Goal: Task Accomplishment & Management: Use online tool/utility

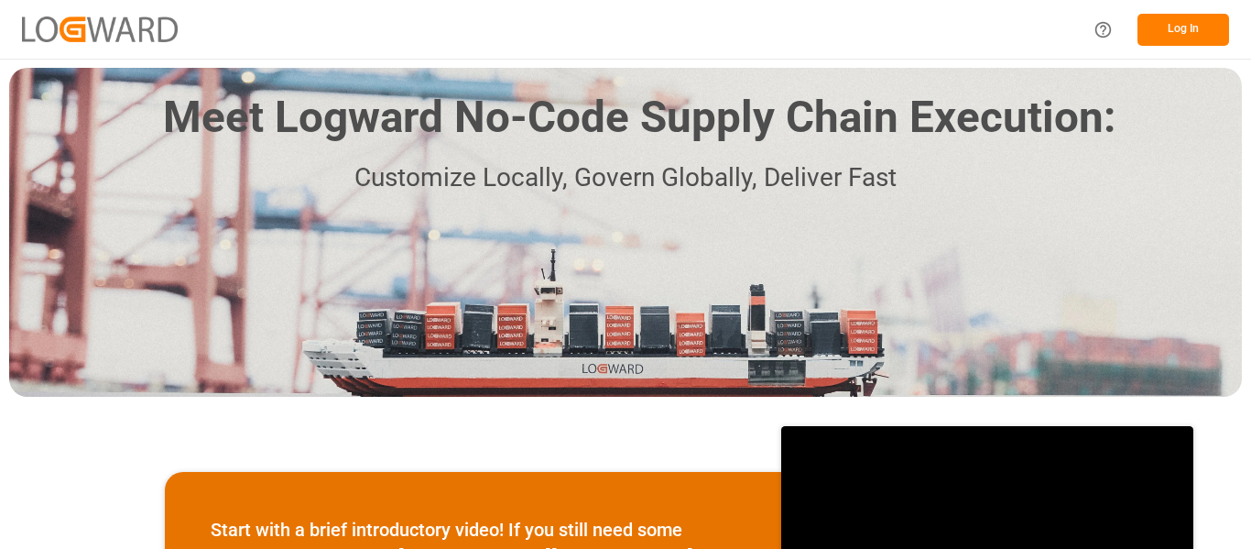
click at [1180, 23] on button "Log In" at bounding box center [1184, 30] width 92 height 32
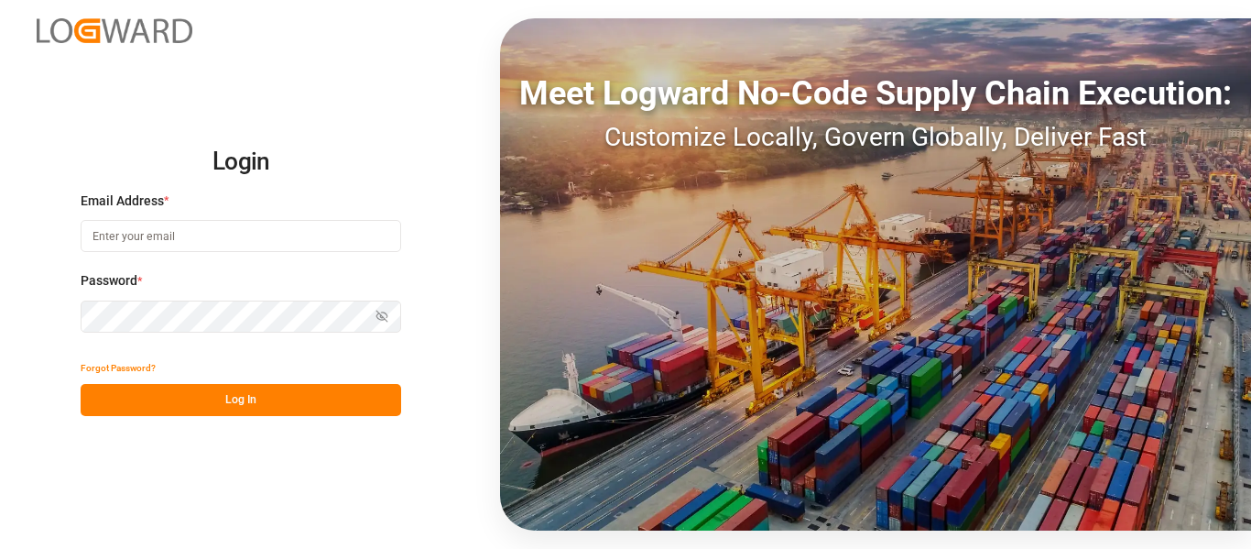
click at [147, 232] on input at bounding box center [241, 236] width 321 height 32
type input "[PERSON_NAME][EMAIL_ADDRESS][PERSON_NAME][DOMAIN_NAME]"
click at [214, 399] on button "Log In" at bounding box center [241, 400] width 321 height 32
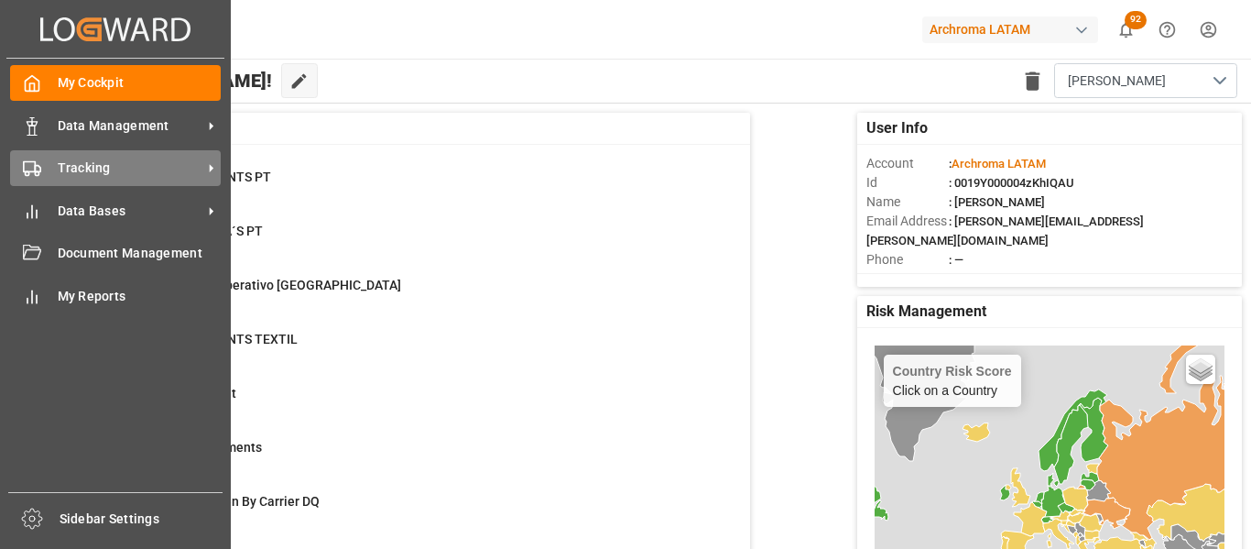
click at [42, 163] on div "Tracking Tracking" at bounding box center [115, 168] width 211 height 36
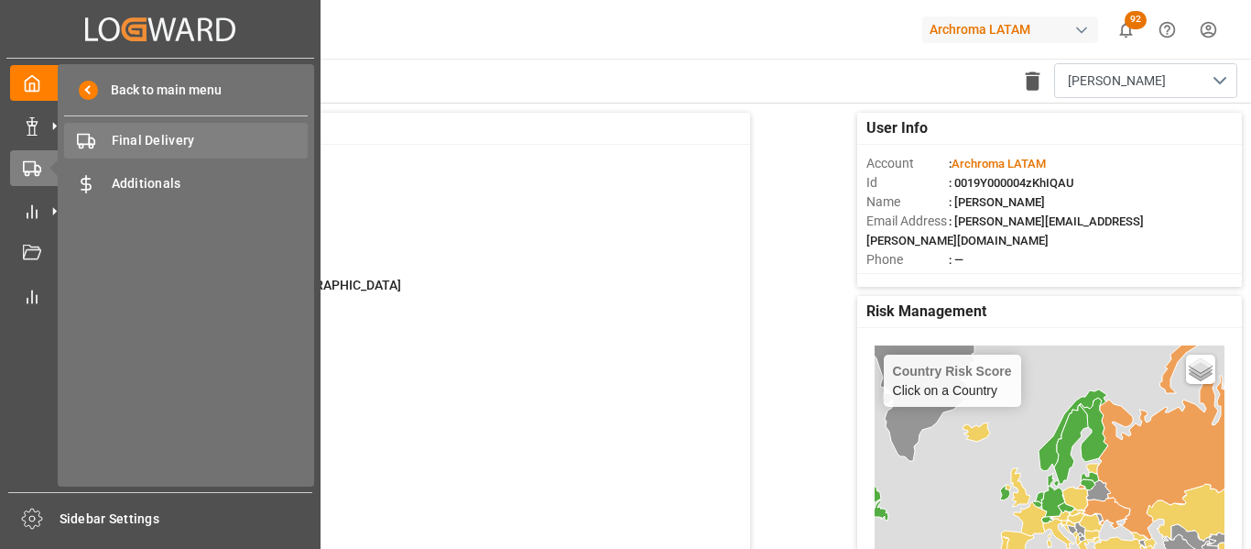
click at [159, 152] on div "Final Delivery Final Delivery" at bounding box center [186, 141] width 244 height 36
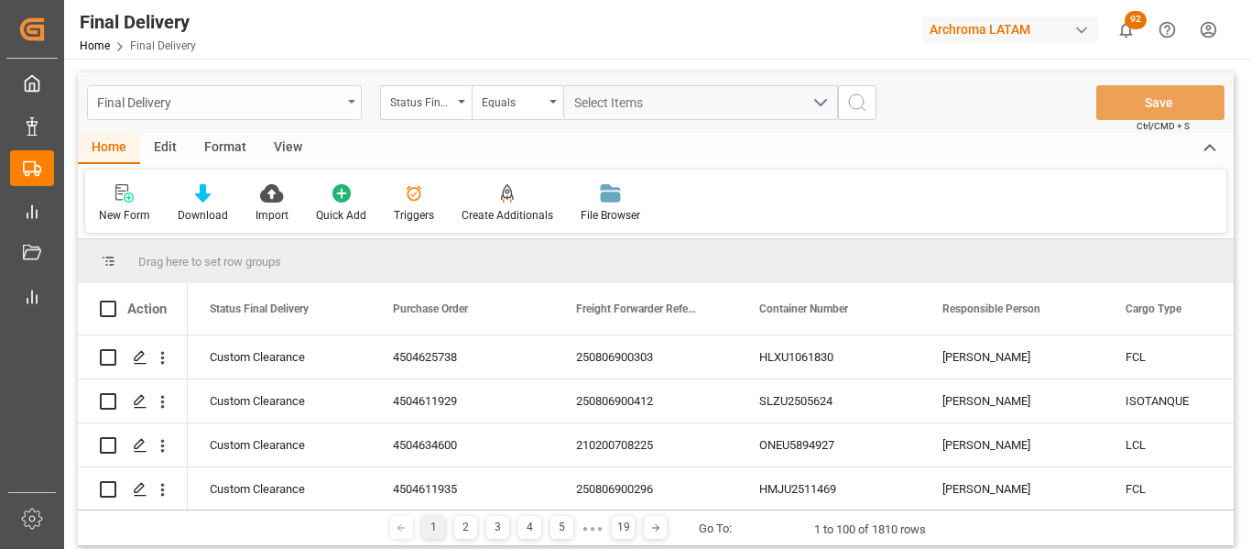
click at [313, 111] on div "Final Delivery" at bounding box center [219, 101] width 245 height 23
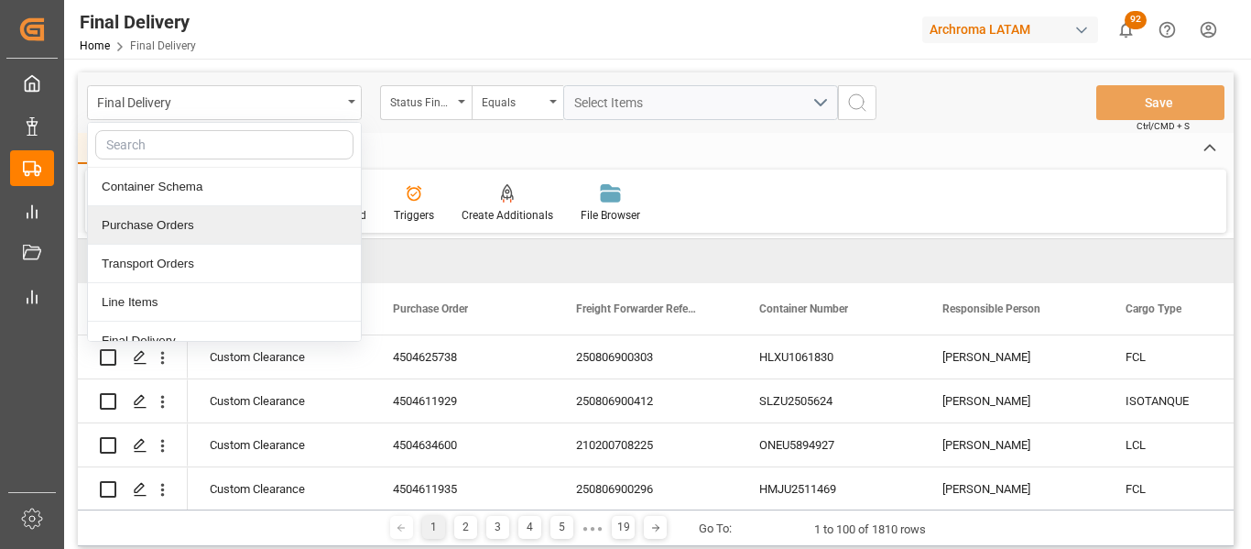
click at [184, 217] on div "Purchase Orders" at bounding box center [224, 225] width 273 height 38
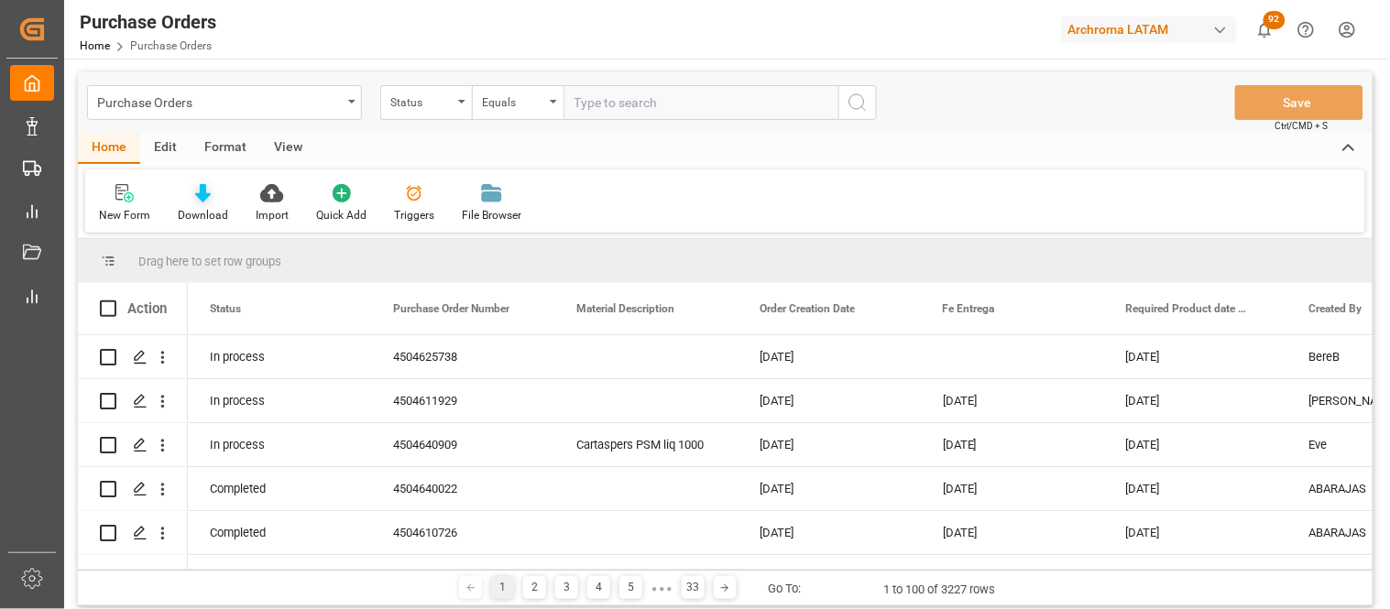
click at [198, 198] on icon at bounding box center [203, 193] width 16 height 18
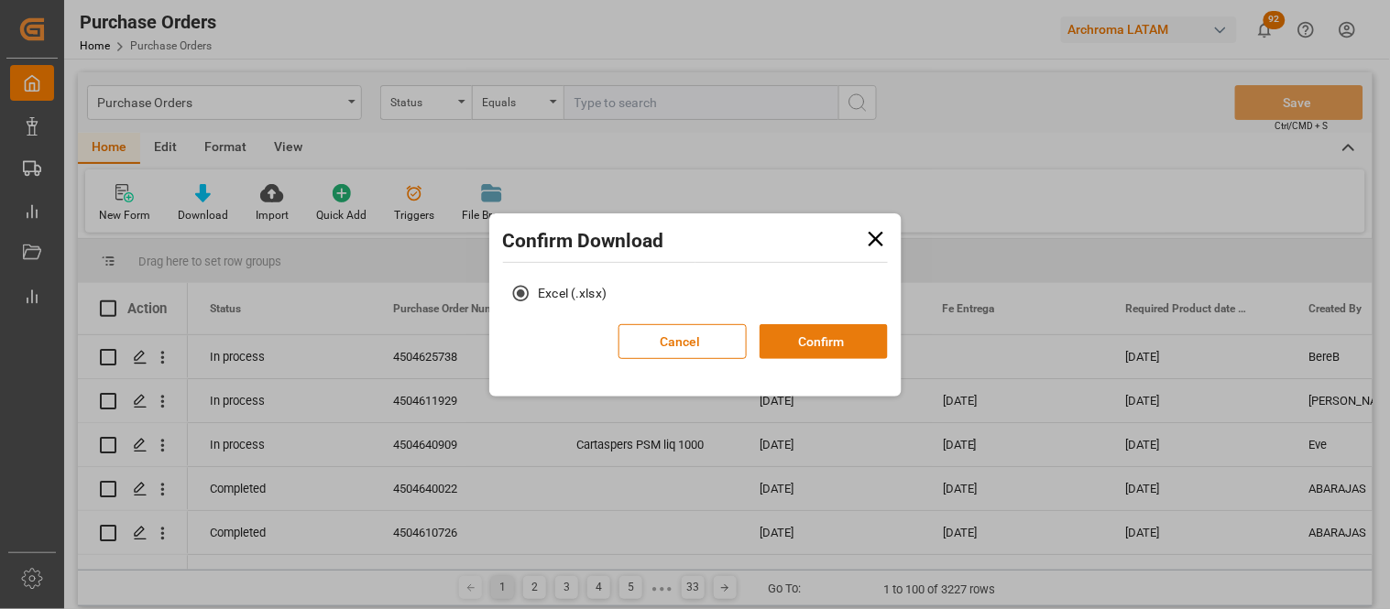
click at [835, 355] on button "Confirm" at bounding box center [823, 341] width 128 height 35
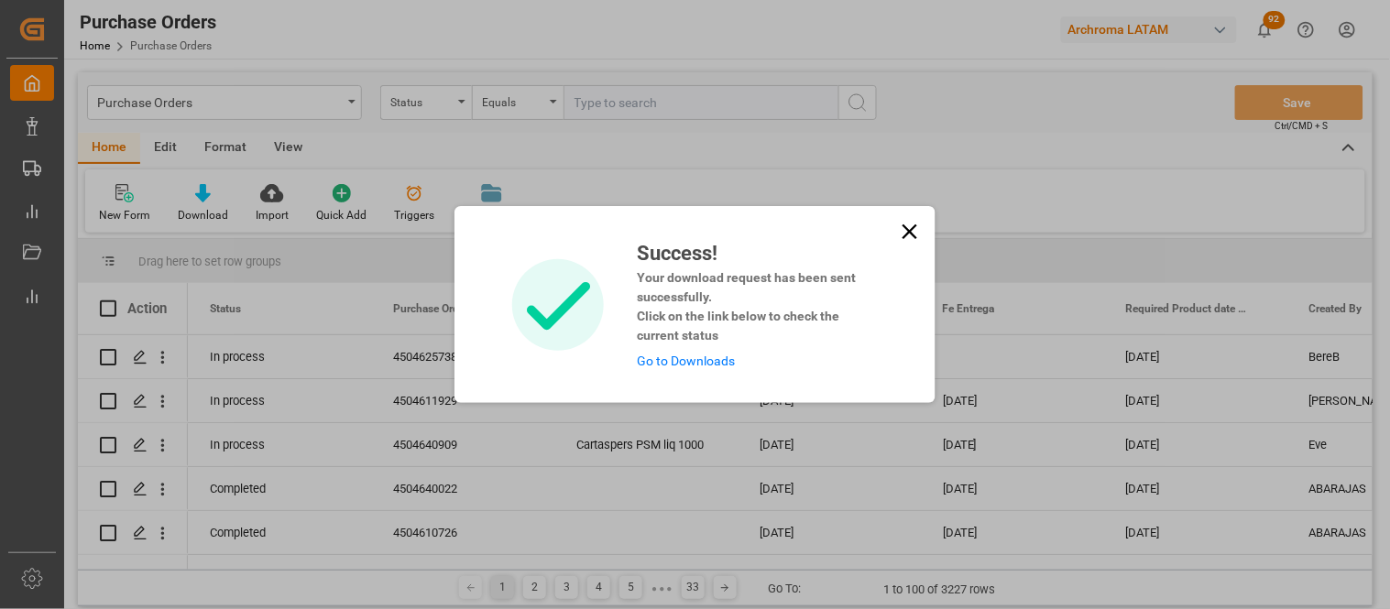
click at [687, 361] on link "Go to Downloads" at bounding box center [686, 361] width 98 height 15
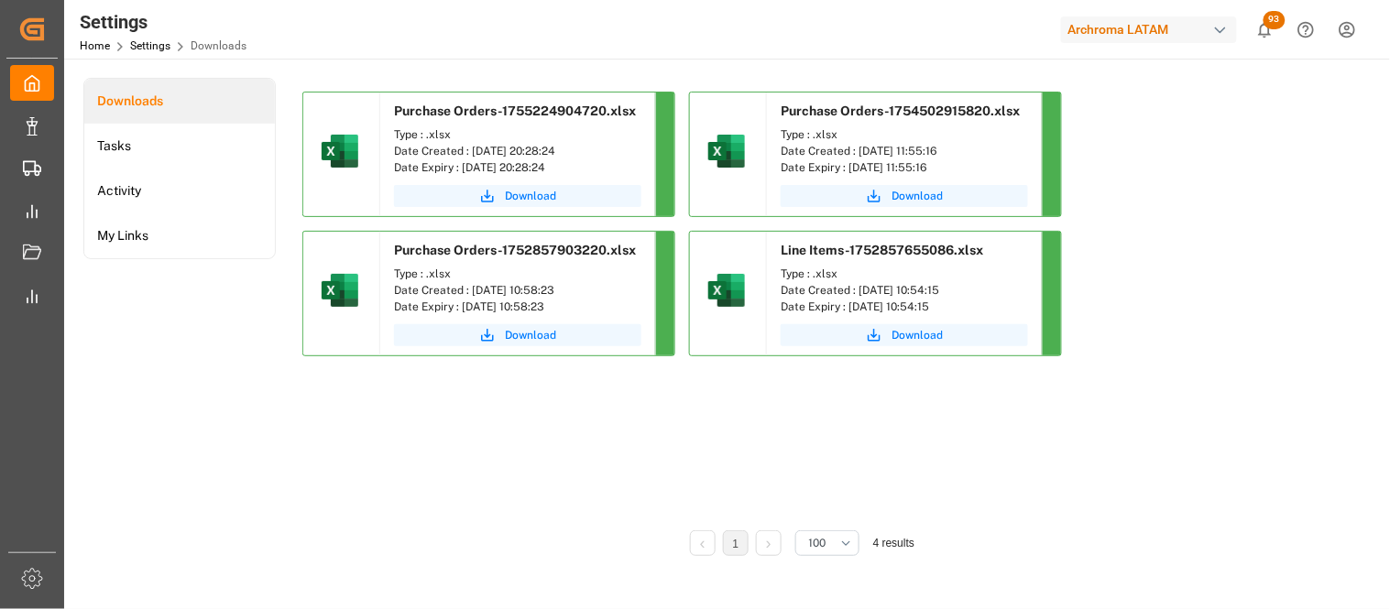
drag, startPoint x: 496, startPoint y: 191, endPoint x: 545, endPoint y: 180, distance: 50.7
click at [496, 191] on icon "submit" at bounding box center [487, 196] width 16 height 16
